Goal: Task Accomplishment & Management: Manage account settings

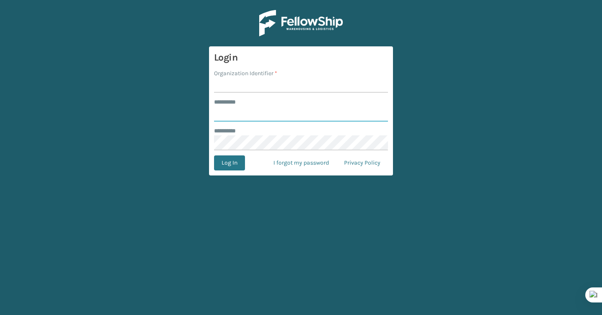
type input "*******"
click at [278, 84] on input "Organization Identifier *" at bounding box center [301, 85] width 174 height 15
type input "Brightech"
click at [226, 159] on button "Log In" at bounding box center [229, 162] width 31 height 15
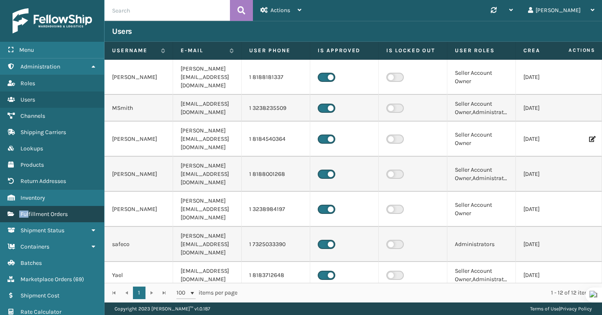
click at [29, 211] on span "Fulfillment Orders" at bounding box center [43, 214] width 47 height 7
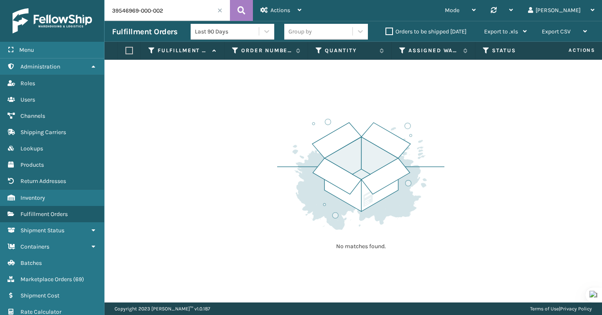
click at [160, 14] on input "39546969-000-002" at bounding box center [166, 10] width 125 height 21
paste input "425"
type input "42502"
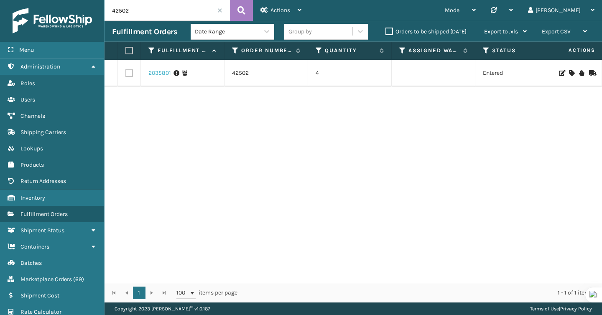
click at [158, 72] on link "2035801" at bounding box center [159, 73] width 23 height 8
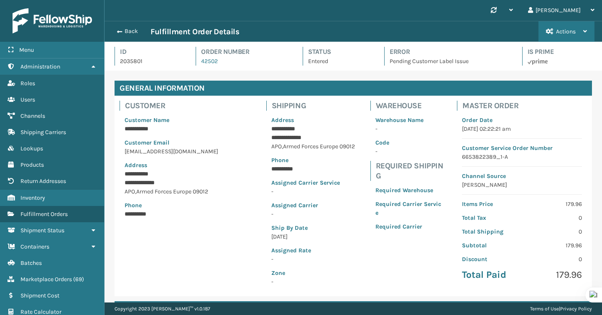
click at [555, 26] on button "Actions" at bounding box center [566, 31] width 56 height 20
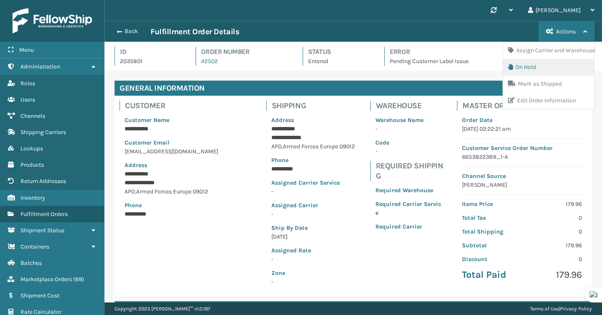
click at [531, 64] on button "On Hold" at bounding box center [548, 67] width 91 height 17
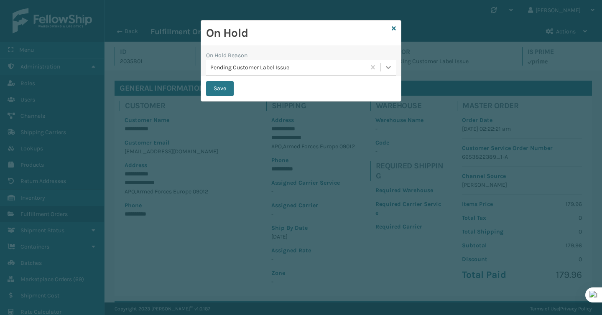
click at [392, 72] on div at bounding box center [388, 67] width 15 height 15
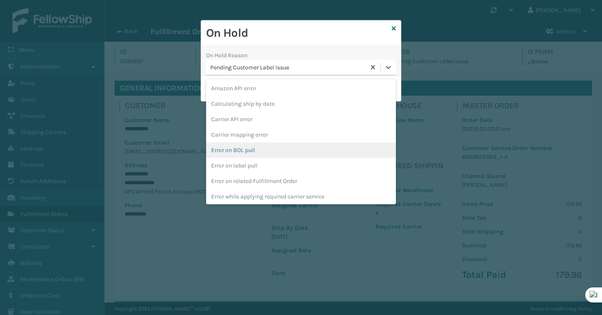
scroll to position [218, 0]
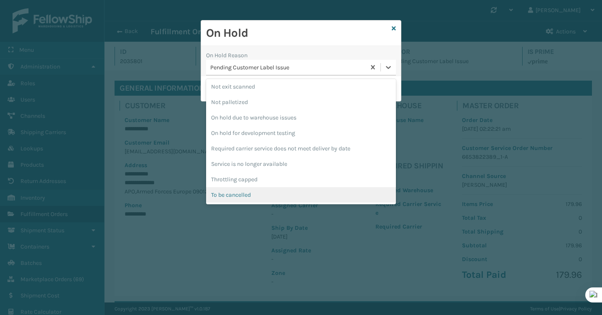
click at [333, 194] on div "To be cancelled" at bounding box center [301, 194] width 190 height 15
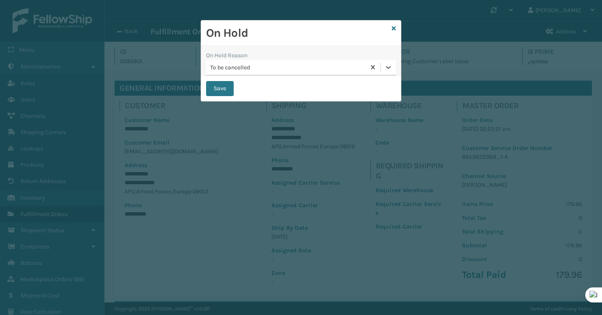
click at [333, 194] on div "On Hold On Hold Reason option To be cancelled, selected. 0 results available. S…" at bounding box center [301, 157] width 602 height 315
click at [214, 81] on button "Save" at bounding box center [220, 88] width 28 height 15
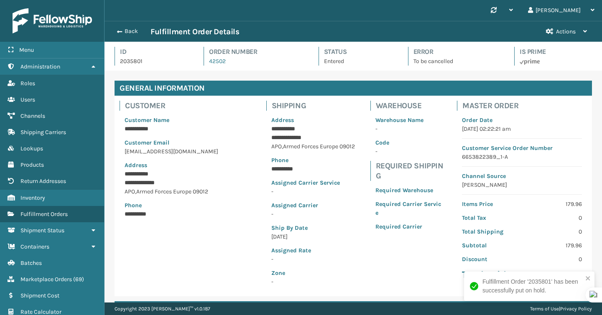
scroll to position [20, 497]
click at [135, 59] on p "2035801" at bounding box center [154, 61] width 69 height 9
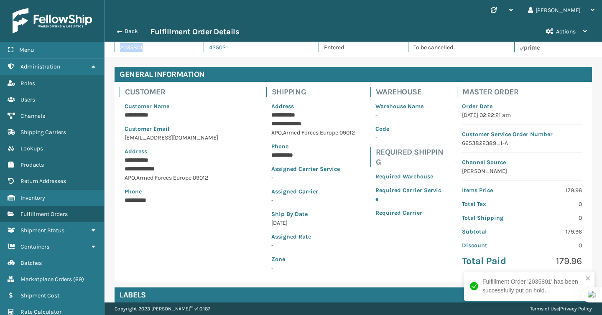
scroll to position [14, 0]
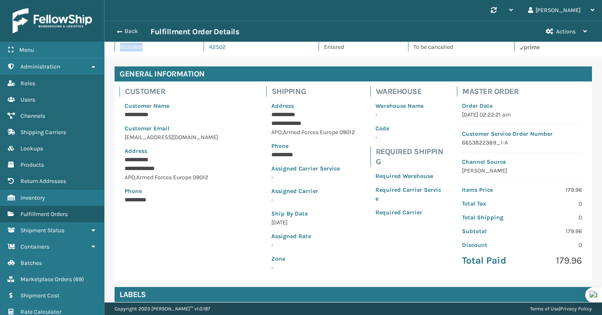
click at [472, 145] on p "6653822389_1-A" at bounding box center [522, 142] width 120 height 9
copy p "6653822389_1-A"
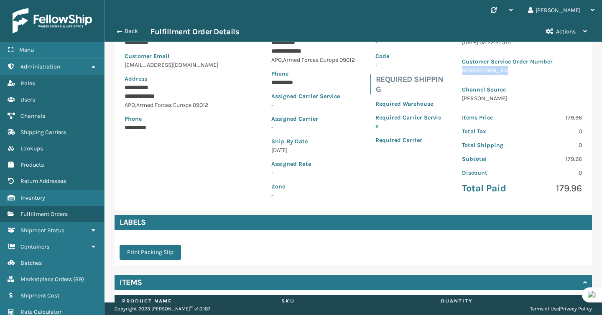
scroll to position [154, 0]
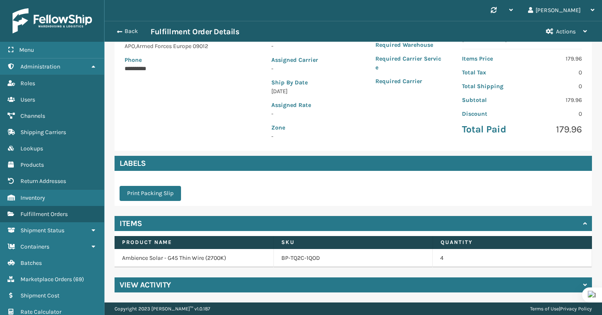
click at [159, 283] on h4 "View Activity" at bounding box center [145, 285] width 51 height 10
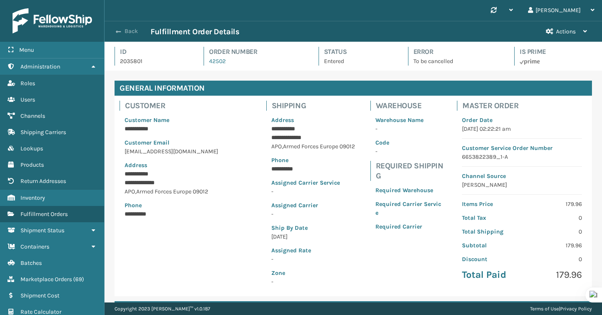
click at [128, 28] on button "Back" at bounding box center [131, 32] width 38 height 8
